Goal: Find contact information: Find contact information

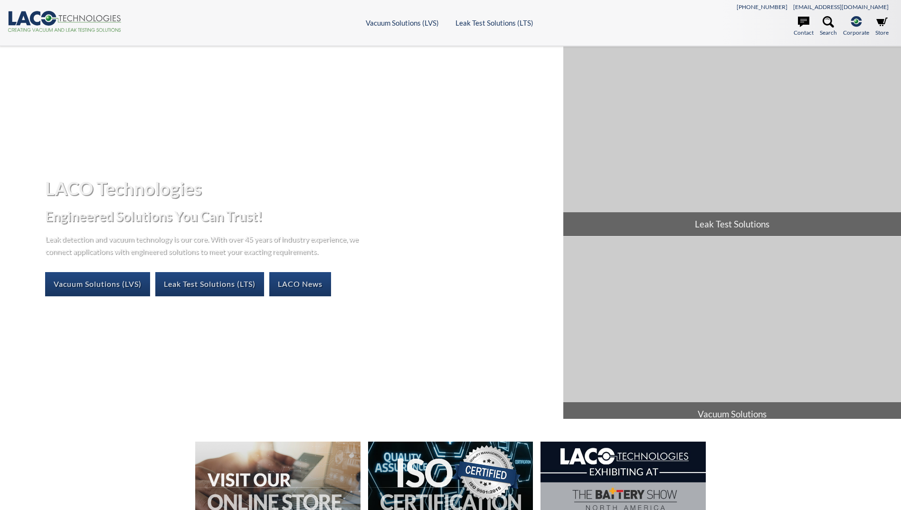
select select "Language Translate Widget"
click at [804, 28] on link "Contact" at bounding box center [803, 26] width 20 height 21
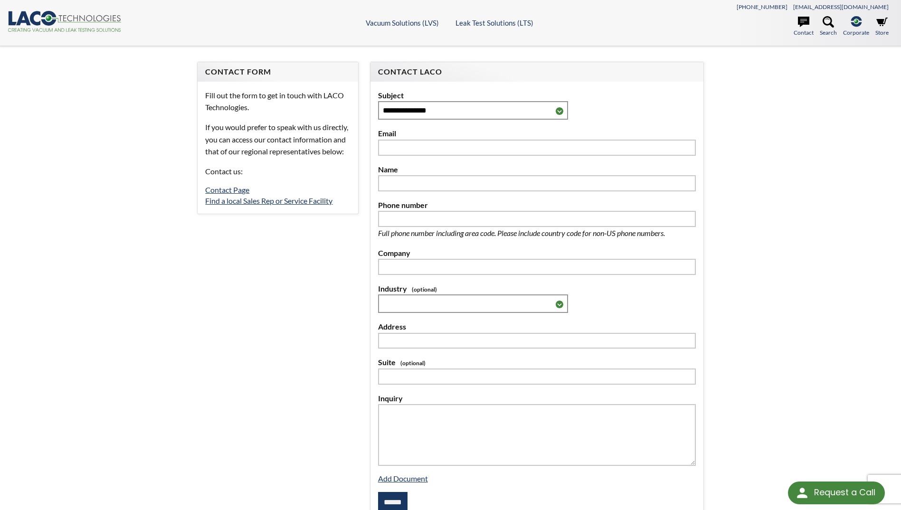
click at [83, 191] on div "**********" at bounding box center [450, 298] width 901 height 505
click at [226, 194] on link "Contact Page" at bounding box center [227, 189] width 44 height 9
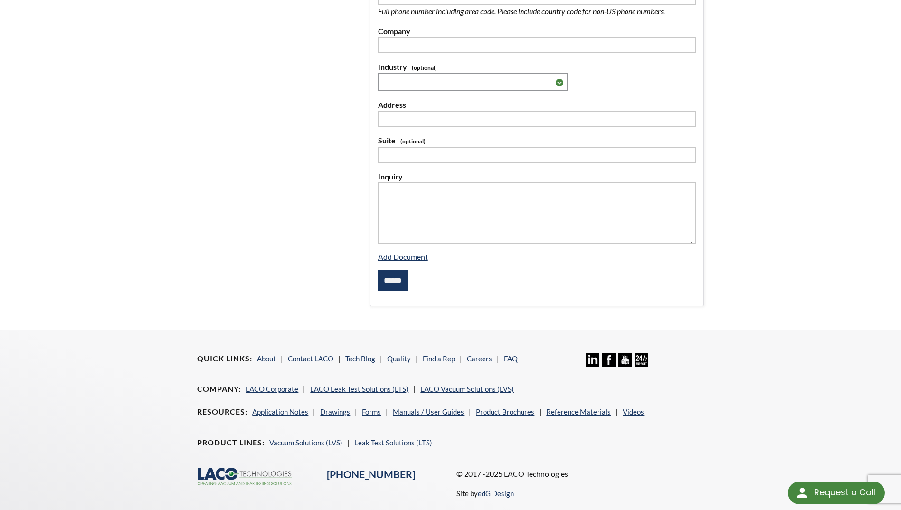
scroll to position [237, 0]
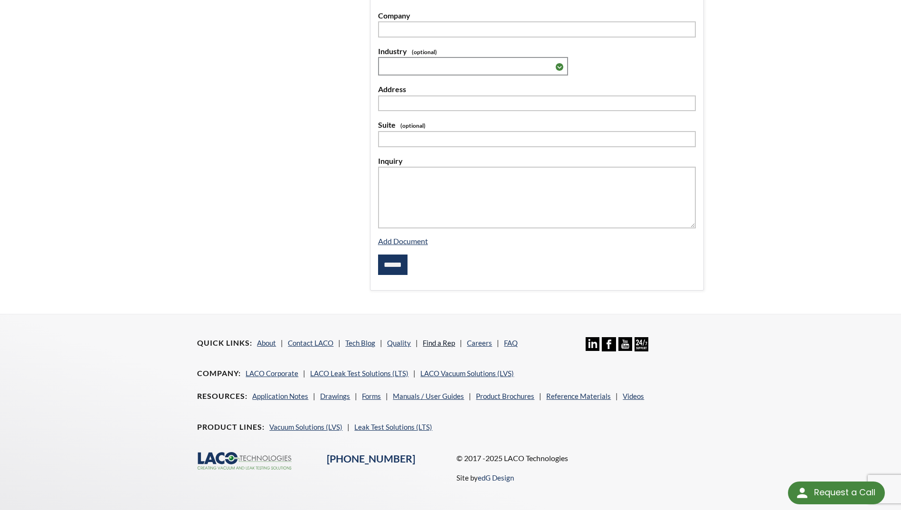
click at [441, 347] on link "Find a Rep" at bounding box center [439, 343] width 32 height 9
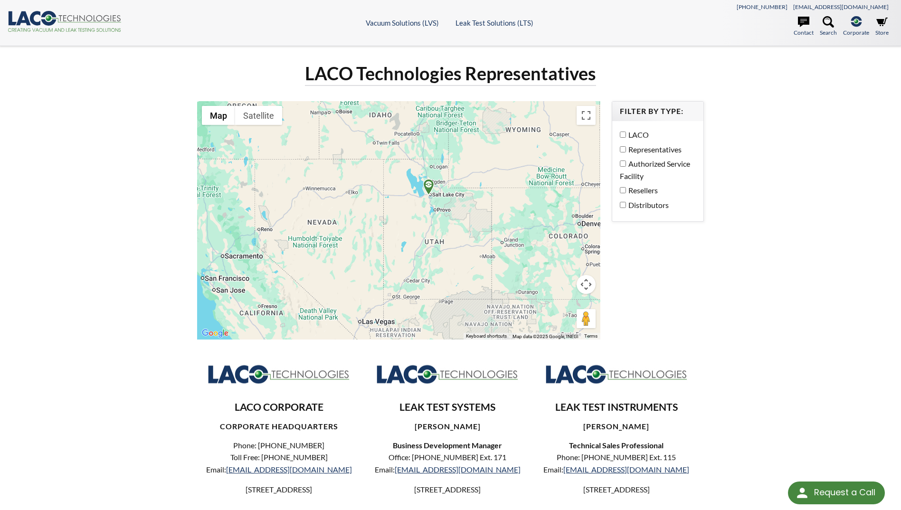
click at [429, 190] on img at bounding box center [428, 187] width 17 height 17
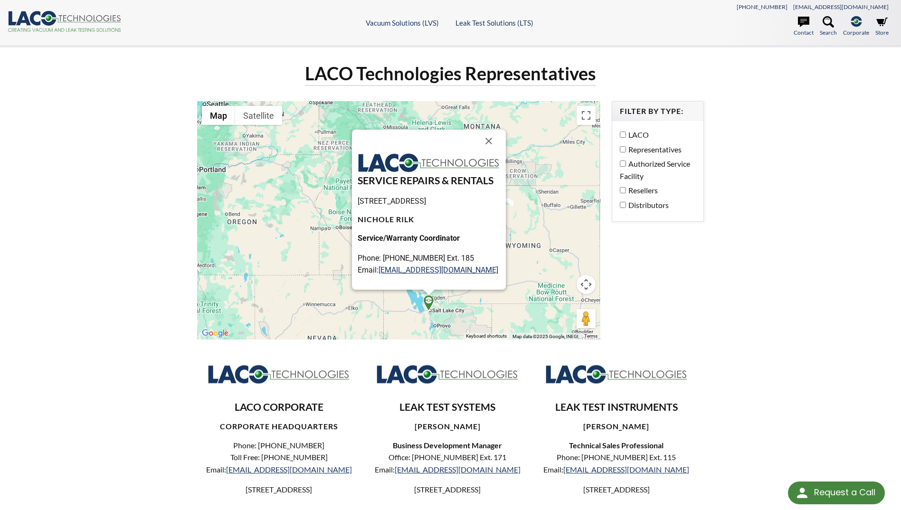
click at [465, 274] on p "Phone: [PHONE_NUMBER] Ext. 185 Email: [EMAIL_ADDRESS][DOMAIN_NAME]" at bounding box center [429, 264] width 142 height 24
click at [124, 367] on div "LACO Technologies Representatives ← Move left → Move right ↑ Move up ↓ Move dow…" at bounding box center [450, 377] width 901 height 663
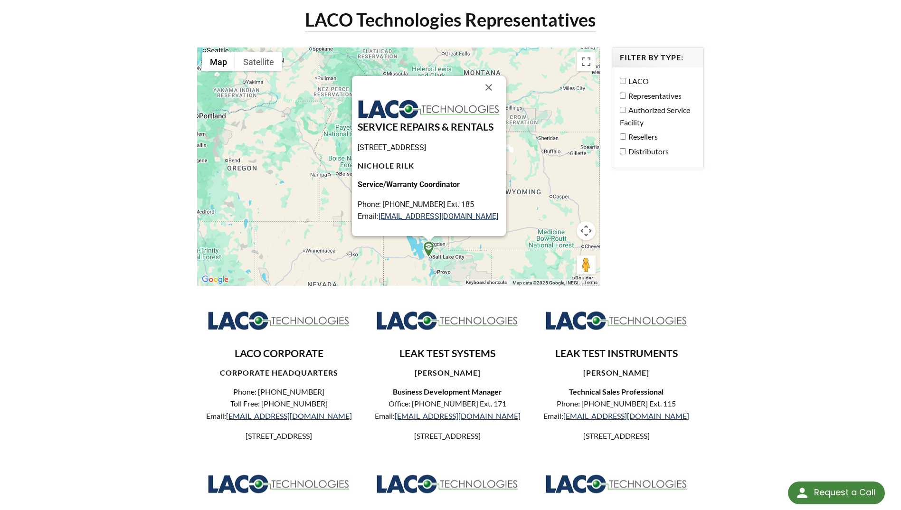
scroll to position [142, 0]
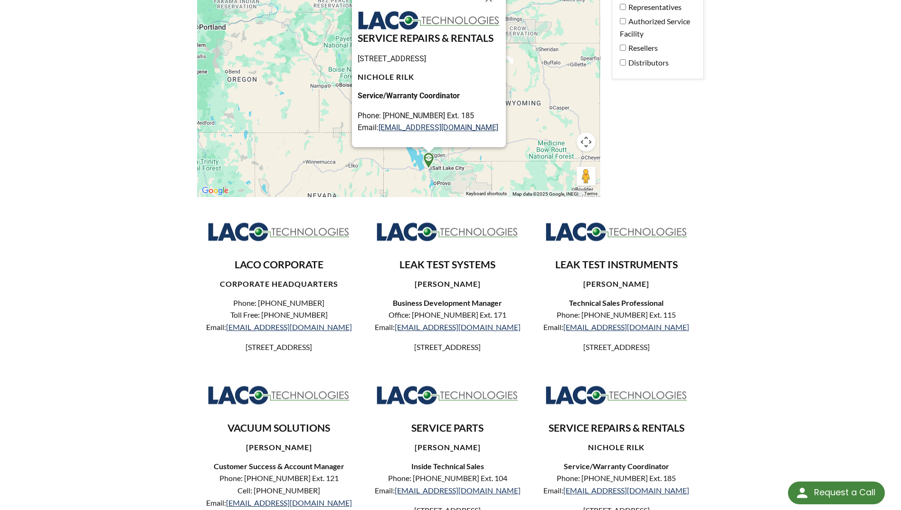
click at [118, 314] on div "LACO Technologies Representatives ← Move left → Move right ↑ Move up ↓ Move dow…" at bounding box center [450, 235] width 901 height 663
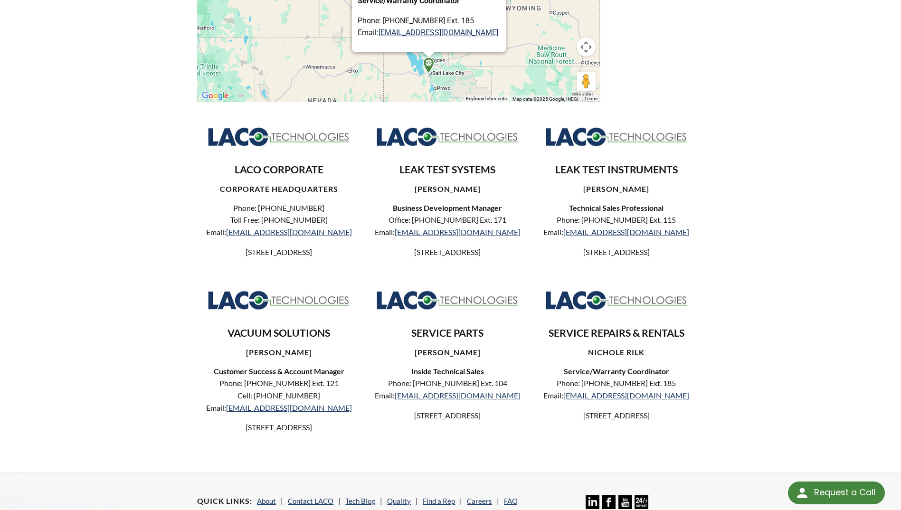
scroll to position [285, 0]
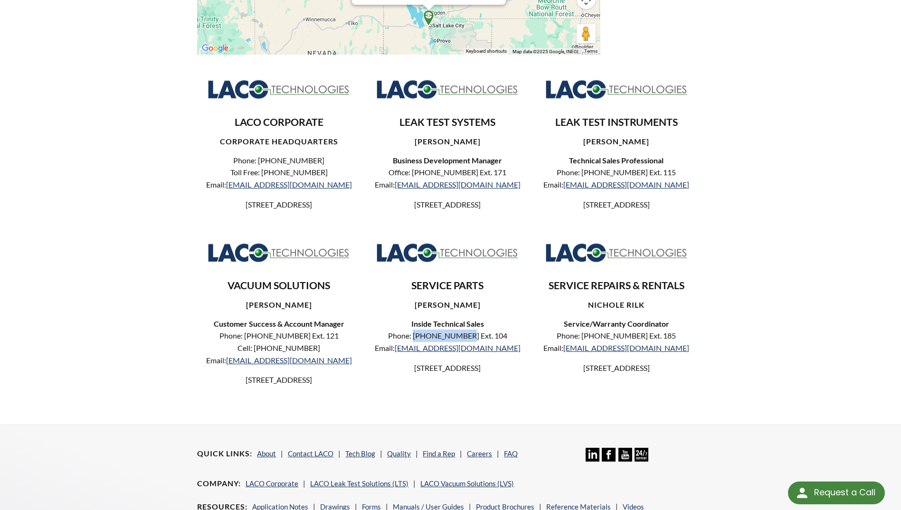
drag, startPoint x: 421, startPoint y: 347, endPoint x: 471, endPoint y: 349, distance: 50.4
click at [471, 349] on p "Phone: [PHONE_NUMBER] Ext. 104 Email: [EMAIL_ADDRESS][DOMAIN_NAME]" at bounding box center [448, 342] width 148 height 24
copy p "[PHONE_NUMBER]"
click at [453, 343] on p "Phone: [PHONE_NUMBER] Ext. 104 Email: [EMAIL_ADDRESS][DOMAIN_NAME]" at bounding box center [448, 342] width 148 height 24
click at [421, 346] on p "Phone: [PHONE_NUMBER] Ext. 104 Email: [EMAIL_ADDRESS][DOMAIN_NAME]" at bounding box center [448, 342] width 148 height 24
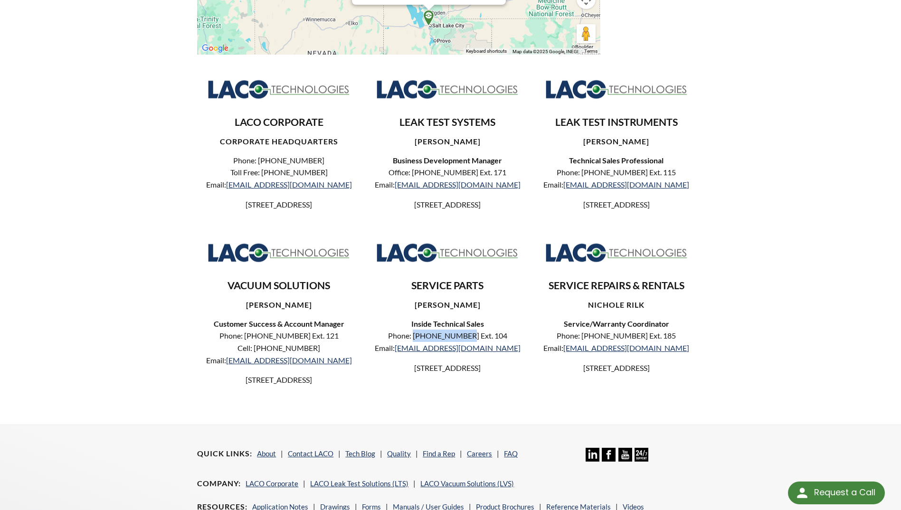
click at [423, 349] on p "Phone: [PHONE_NUMBER] Ext. 104 Email: [EMAIL_ADDRESS][DOMAIN_NAME]" at bounding box center [448, 342] width 148 height 24
drag, startPoint x: 422, startPoint y: 348, endPoint x: 468, endPoint y: 348, distance: 46.5
click at [468, 348] on p "Phone: [PHONE_NUMBER] Ext. 104 Email: [EMAIL_ADDRESS][DOMAIN_NAME]" at bounding box center [448, 342] width 148 height 24
copy p "[PHONE_NUMBER]"
click at [527, 340] on div "SERVICE PARTS [PERSON_NAME] Inside Technical Sales Phone: [PHONE_NUMBER] Ext. 1…" at bounding box center [447, 304] width 163 height 140
